Goal: Find specific page/section: Find specific page/section

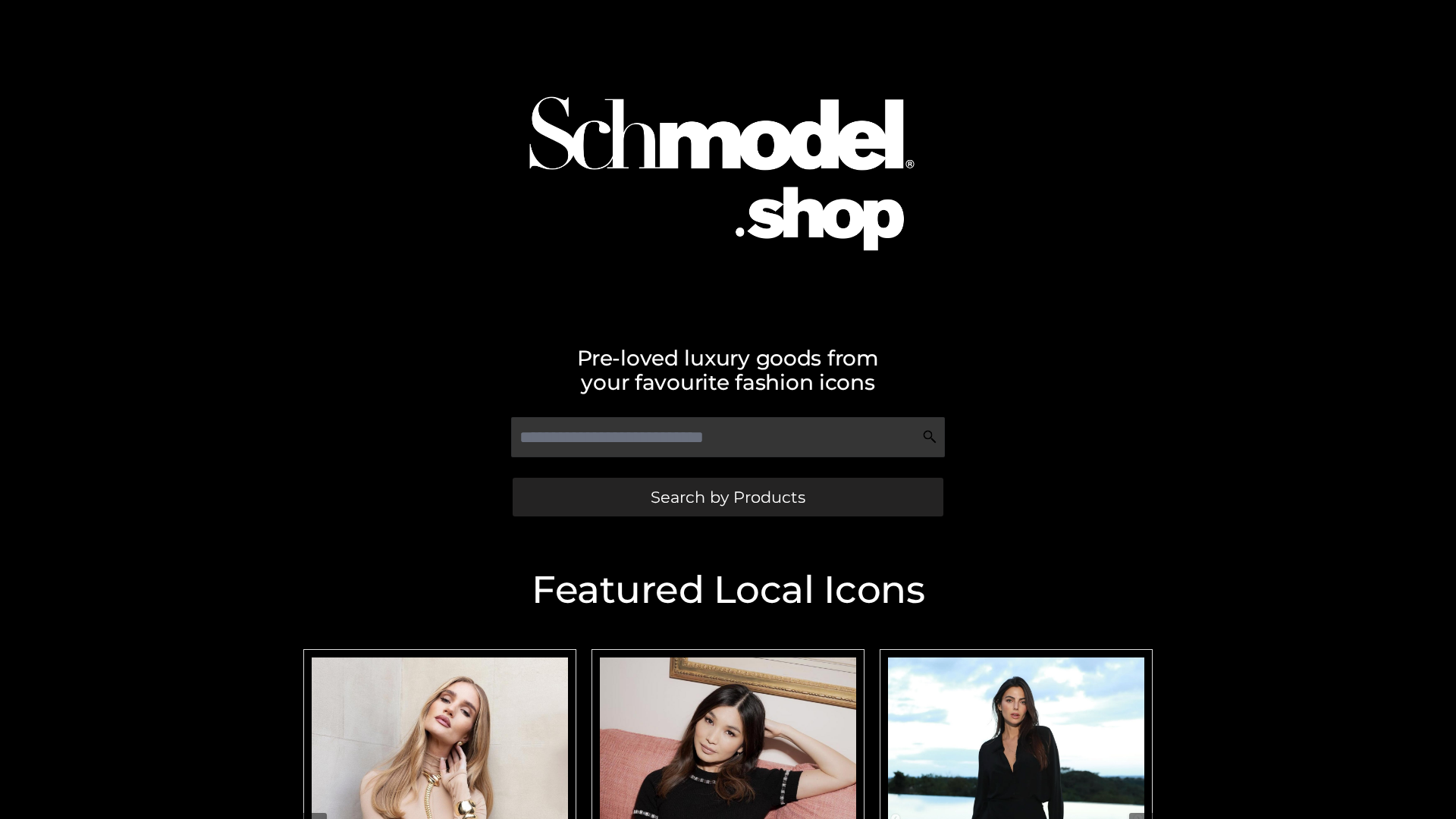
click at [727, 496] on span "Search by Products" at bounding box center [727, 496] width 155 height 16
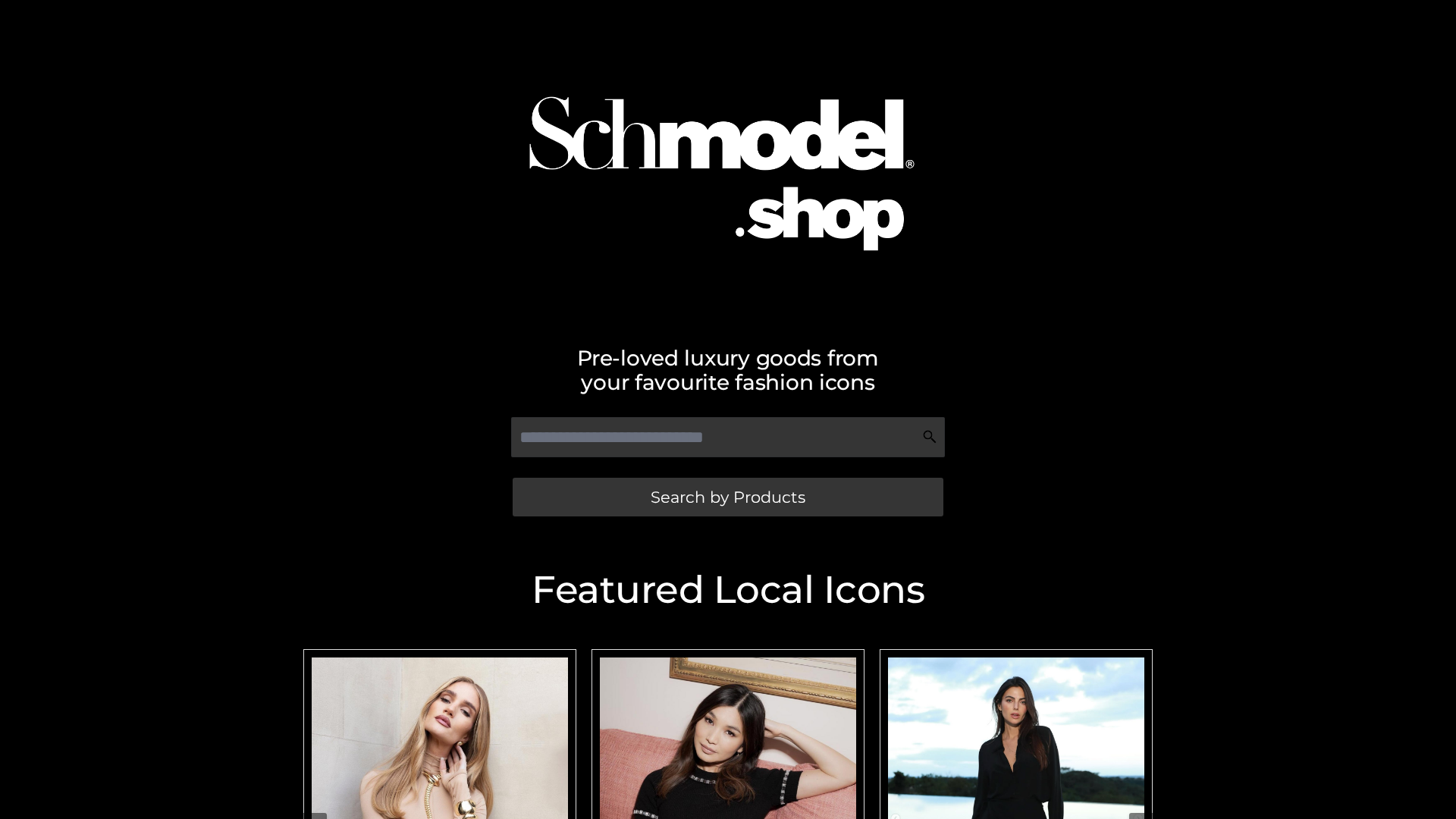
click at [727, 496] on span "Search by Products" at bounding box center [727, 496] width 155 height 16
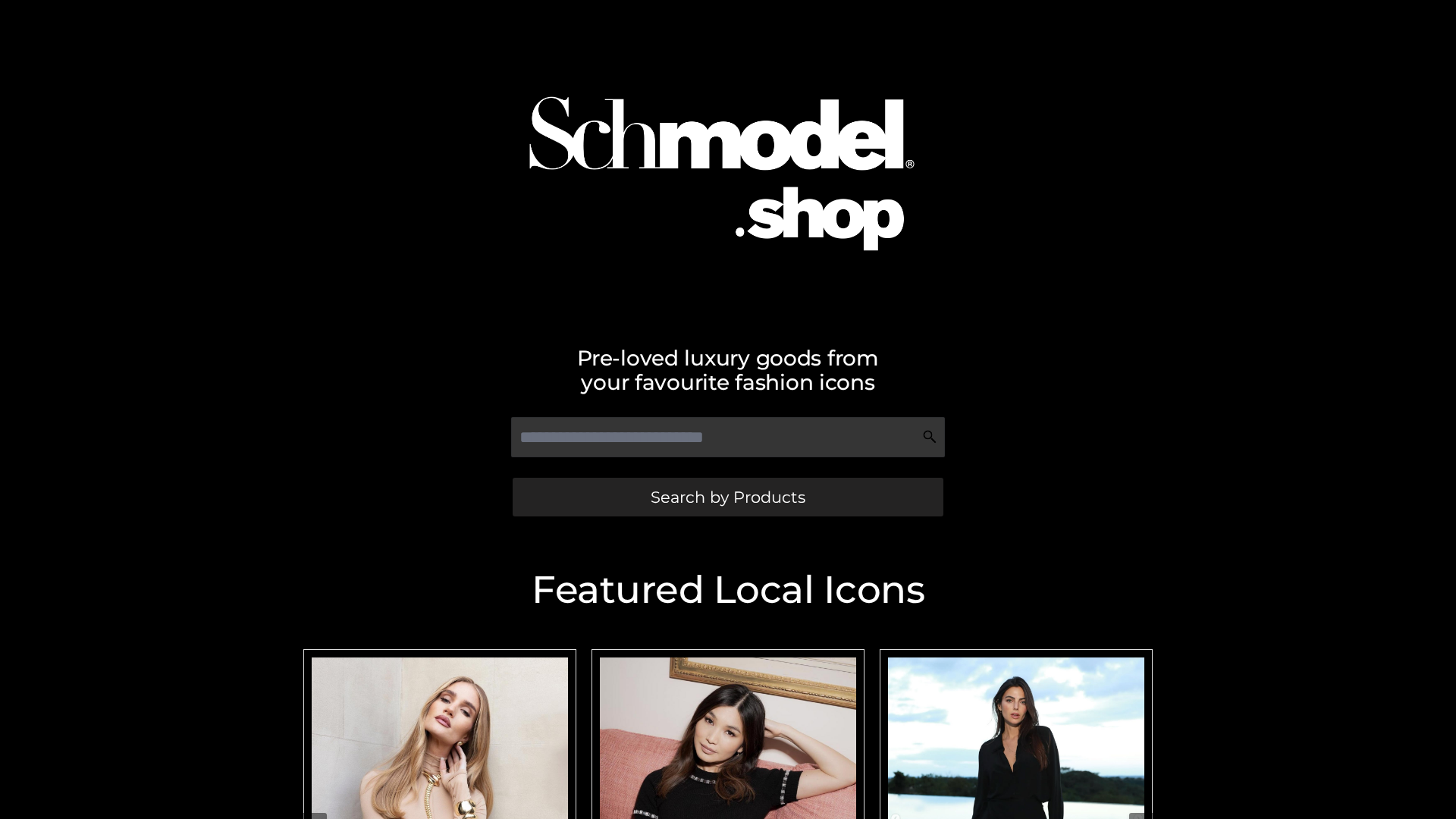
click at [727, 496] on span "Search by Products" at bounding box center [727, 496] width 155 height 16
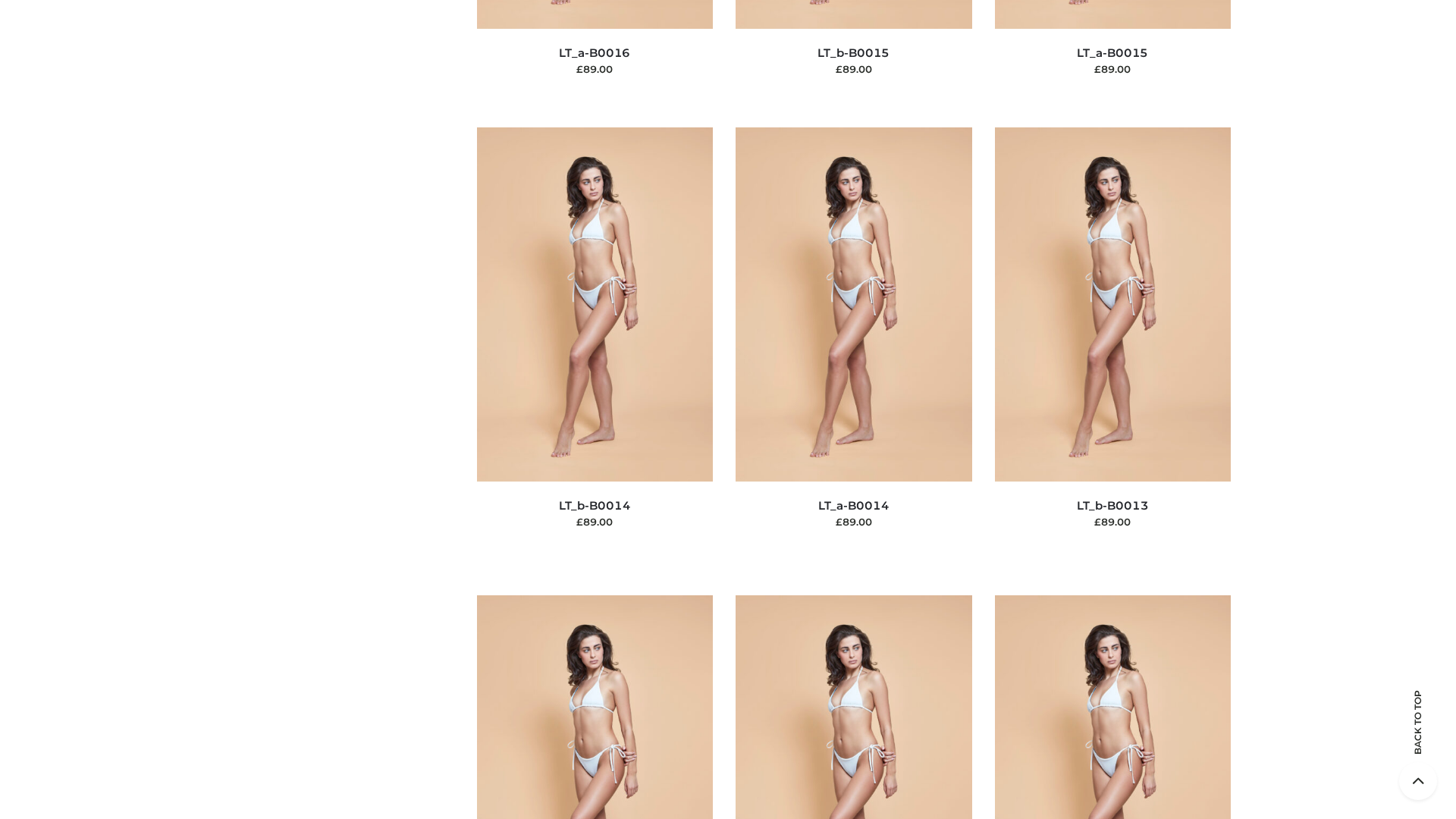
scroll to position [5393, 0]
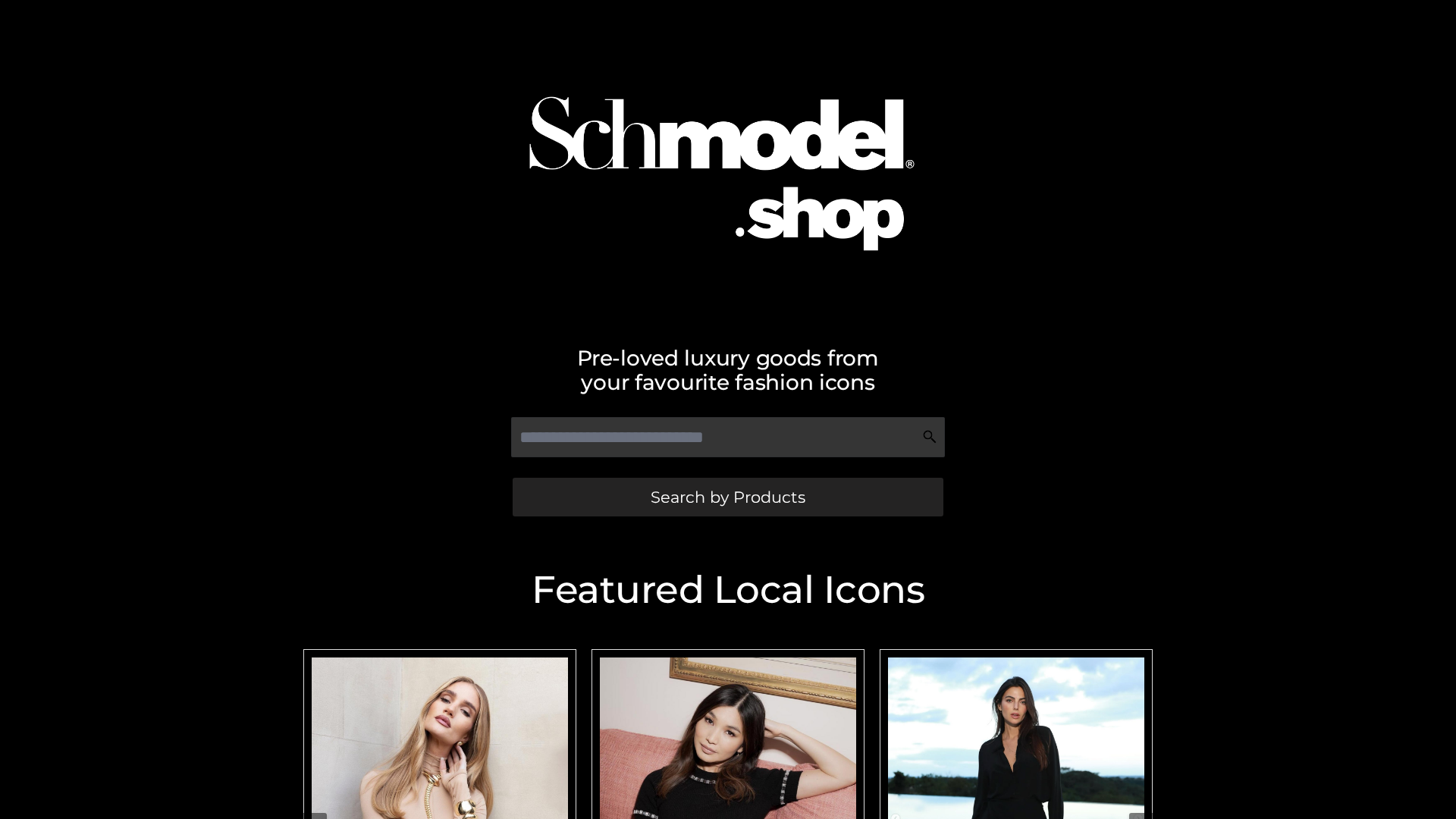
click at [727, 496] on span "Search by Products" at bounding box center [727, 496] width 155 height 16
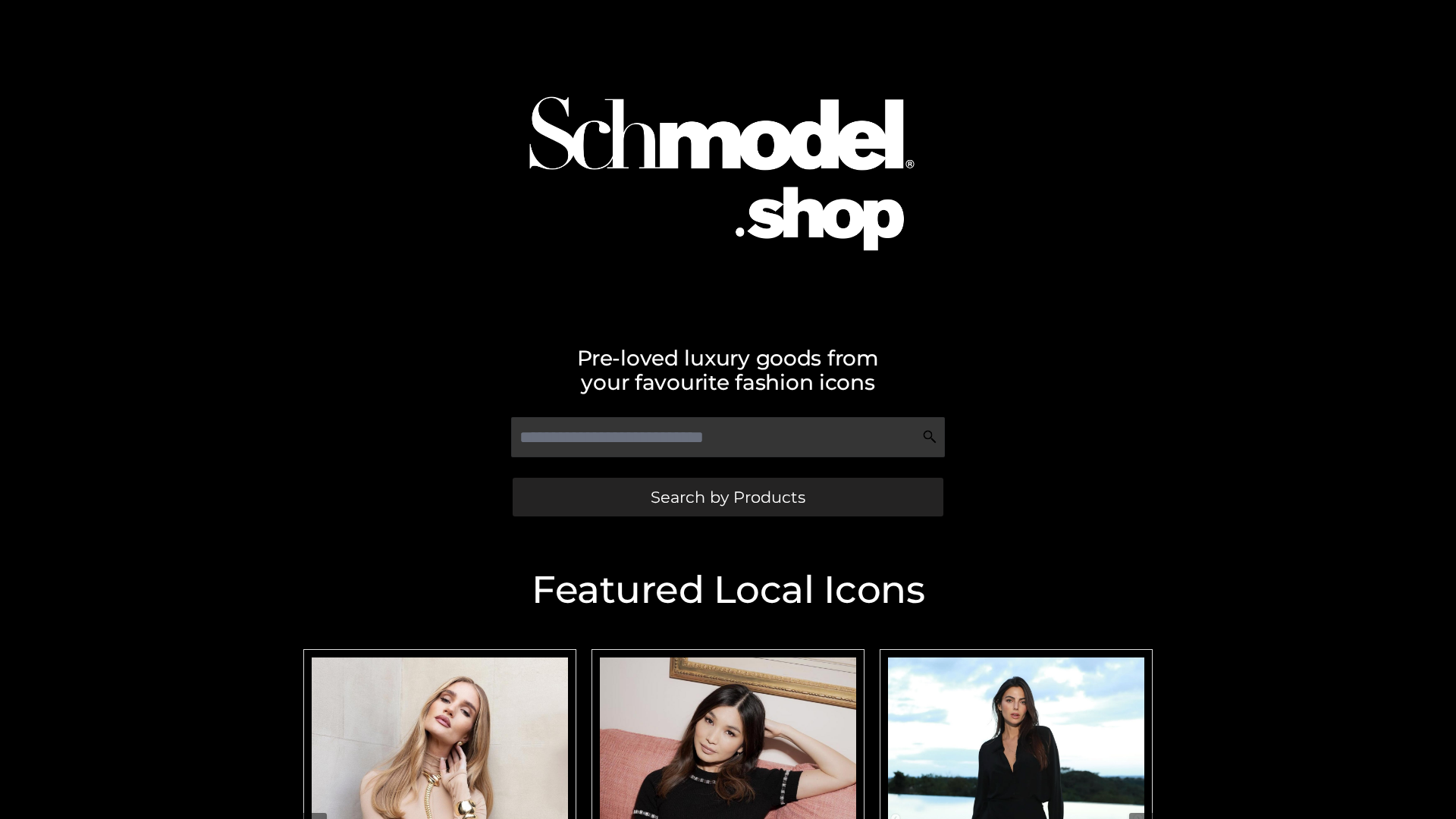
click at [727, 496] on span "Search by Products" at bounding box center [727, 496] width 155 height 16
